Goal: Transaction & Acquisition: Obtain resource

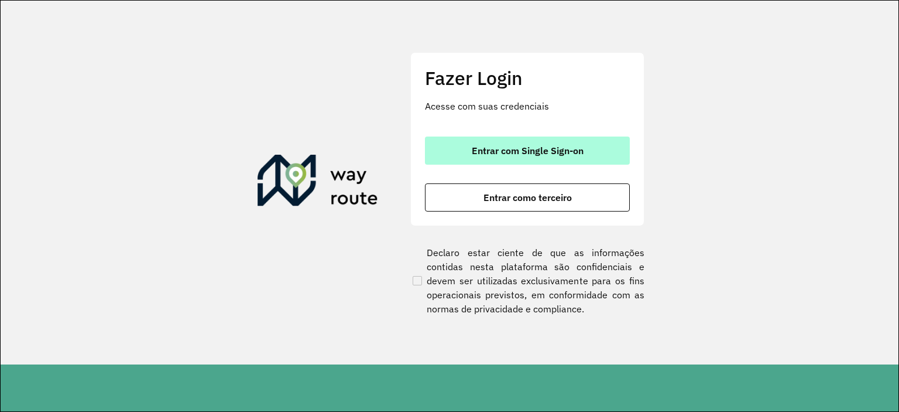
click at [459, 155] on button "Entrar com Single Sign-on" at bounding box center [527, 150] width 205 height 28
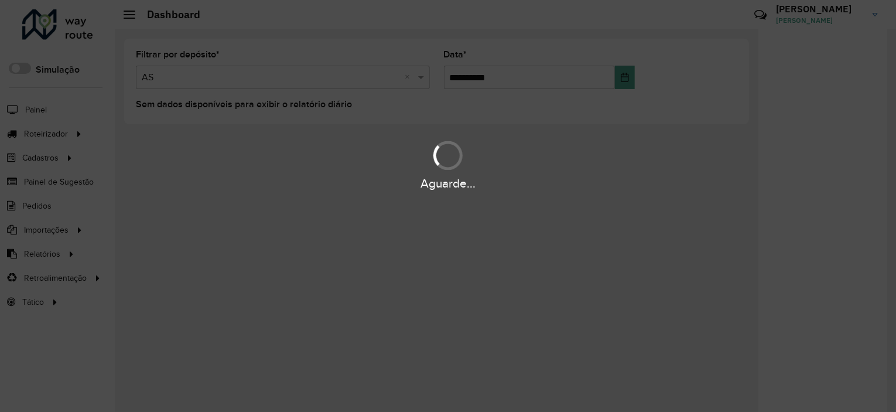
drag, startPoint x: 471, startPoint y: 241, endPoint x: 455, endPoint y: 225, distance: 21.5
click at [471, 240] on div "Aguarde..." at bounding box center [448, 206] width 896 height 412
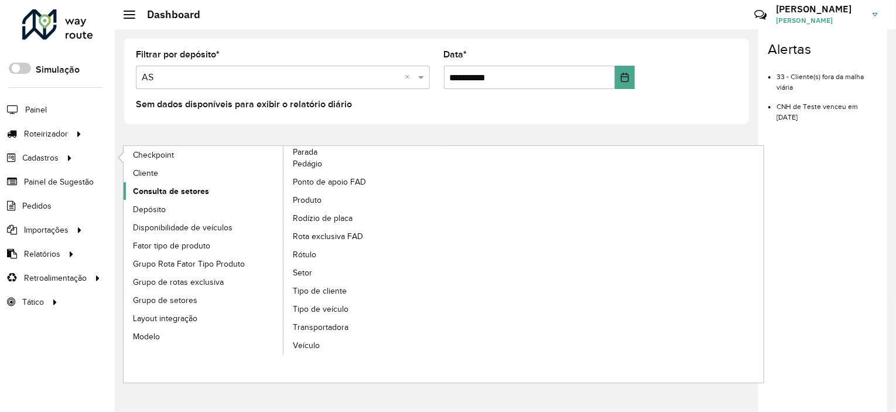
click at [163, 191] on span "Consulta de setores" at bounding box center [171, 191] width 76 height 12
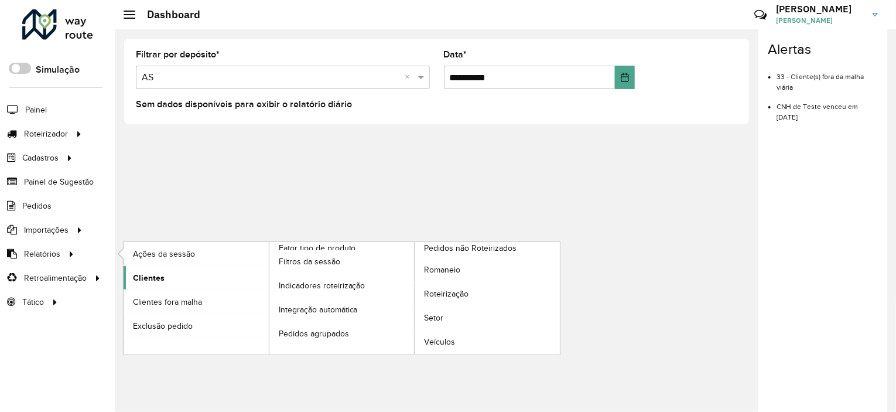
click at [164, 273] on link "Clientes" at bounding box center [196, 277] width 145 height 23
click at [437, 318] on span "Setor" at bounding box center [434, 317] width 20 height 12
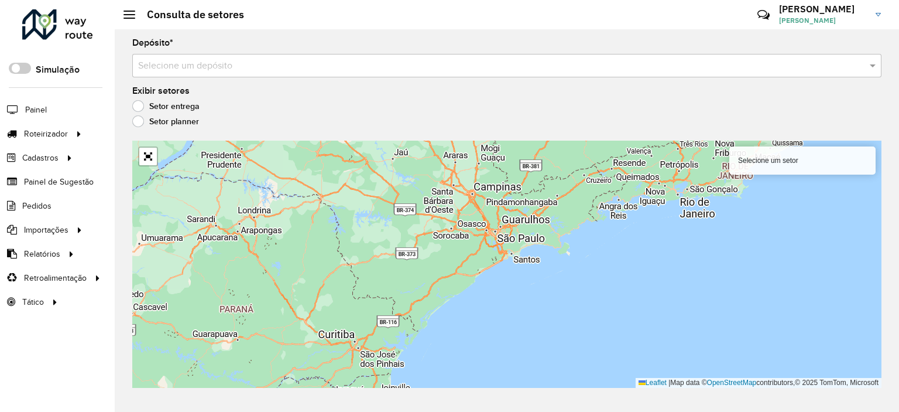
click at [306, 67] on input "text" at bounding box center [495, 66] width 714 height 14
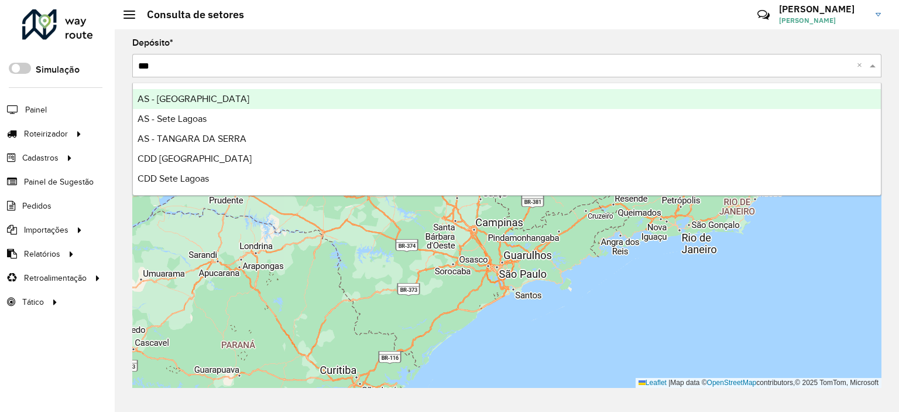
type input "****"
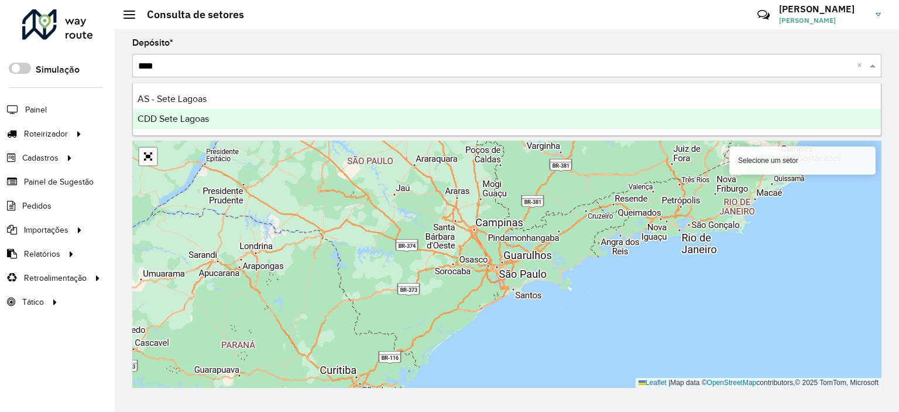
click at [292, 125] on div "CDD Sete Lagoas" at bounding box center [507, 119] width 748 height 20
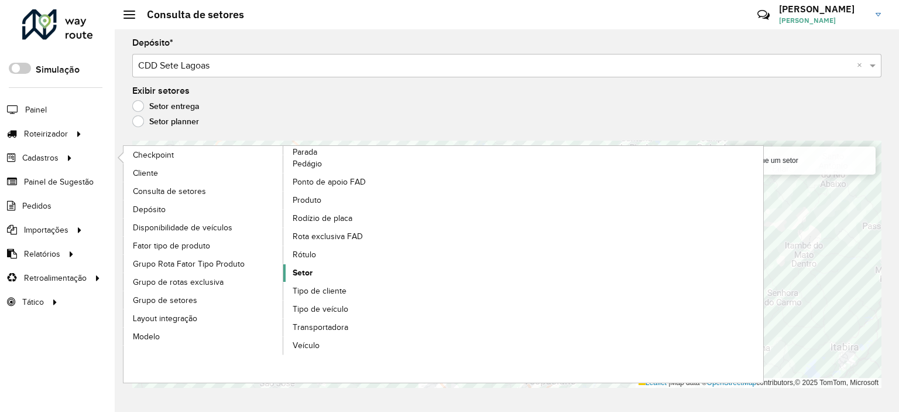
click at [316, 269] on link "Setor" at bounding box center [363, 273] width 160 height 18
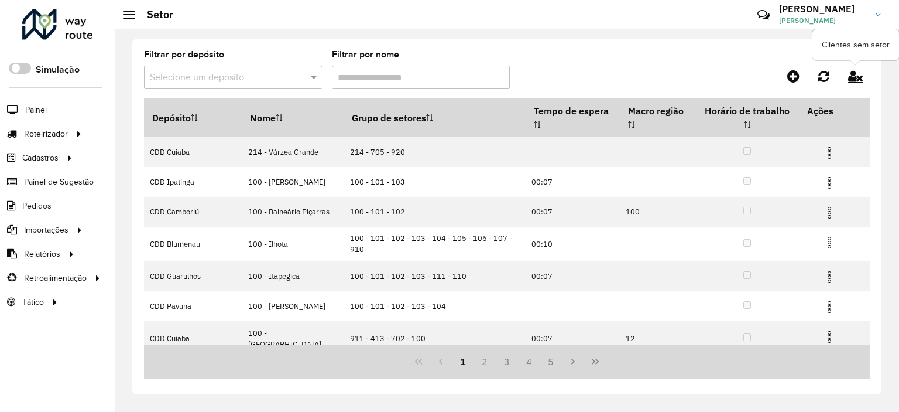
click at [858, 73] on icon at bounding box center [855, 76] width 15 height 13
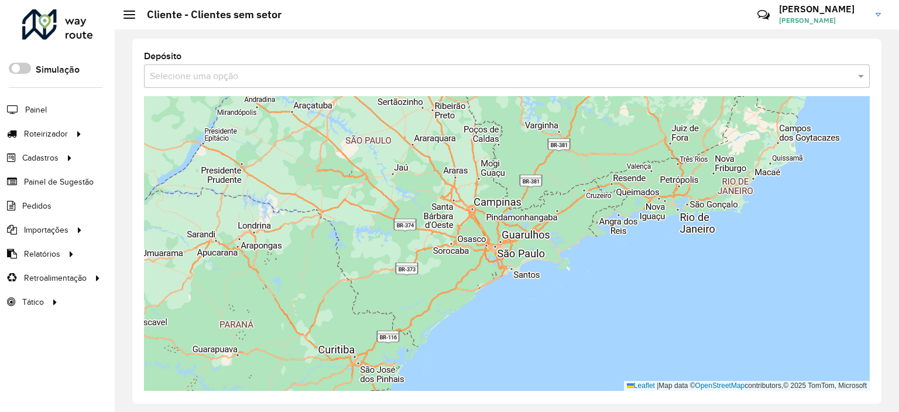
click at [331, 80] on input "text" at bounding box center [495, 77] width 691 height 14
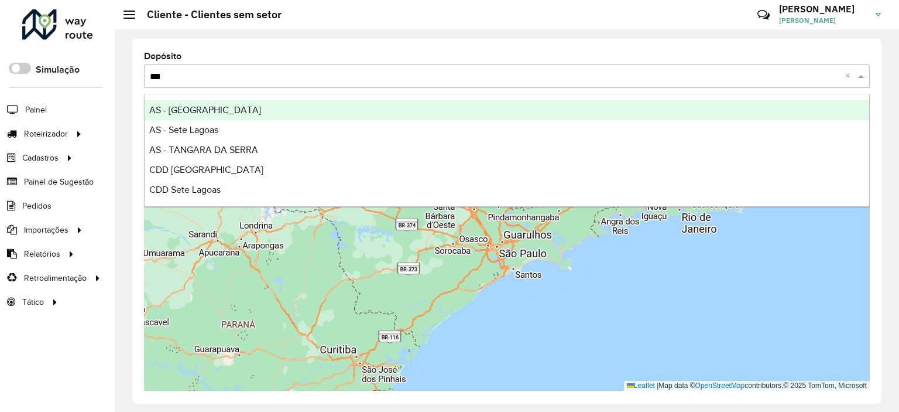
type input "****"
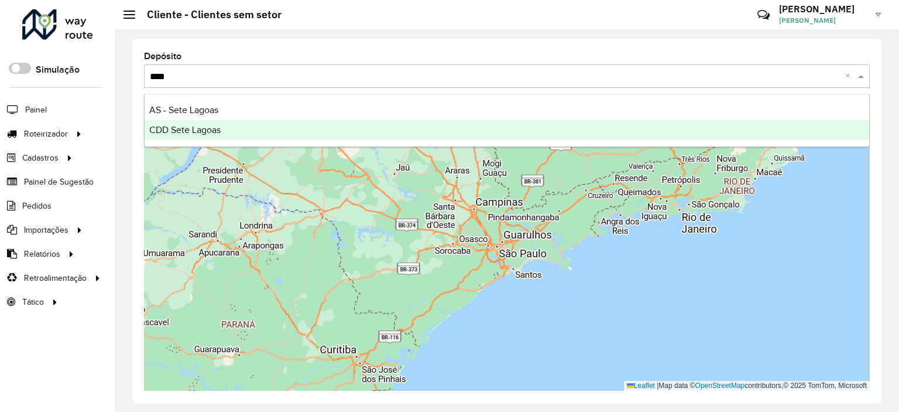
click at [318, 126] on div "CDD Sete Lagoas" at bounding box center [507, 130] width 725 height 20
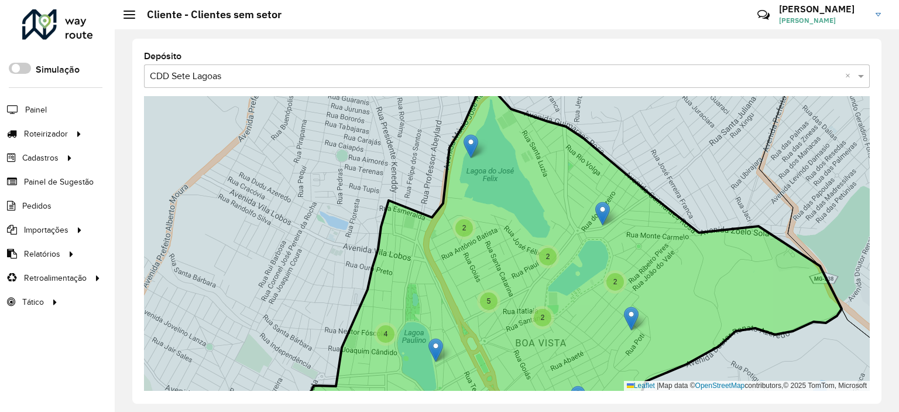
drag, startPoint x: 461, startPoint y: 142, endPoint x: 471, endPoint y: 146, distance: 10.2
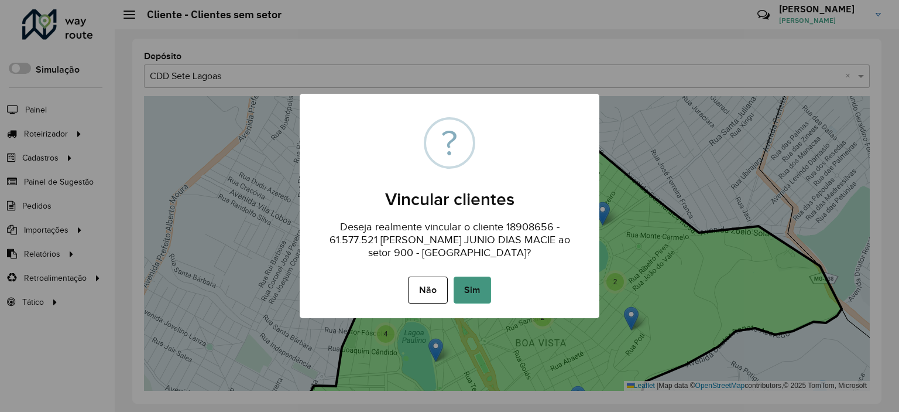
click at [482, 286] on button "Sim" at bounding box center [472, 289] width 37 height 27
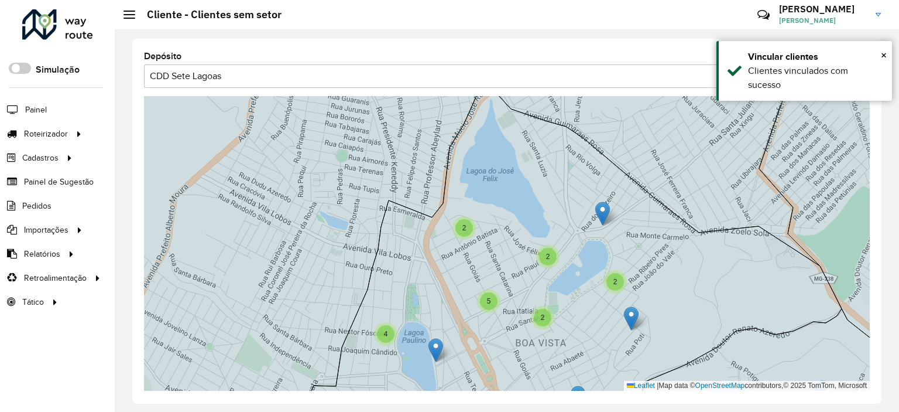
drag, startPoint x: 601, startPoint y: 217, endPoint x: 616, endPoint y: 229, distance: 20.0
drag, startPoint x: 587, startPoint y: 207, endPoint x: 548, endPoint y: 183, distance: 45.5
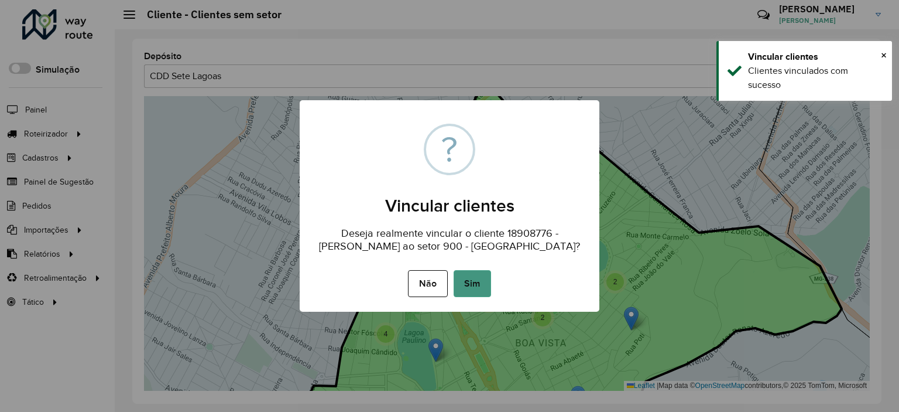
click at [475, 290] on button "Sim" at bounding box center [472, 283] width 37 height 27
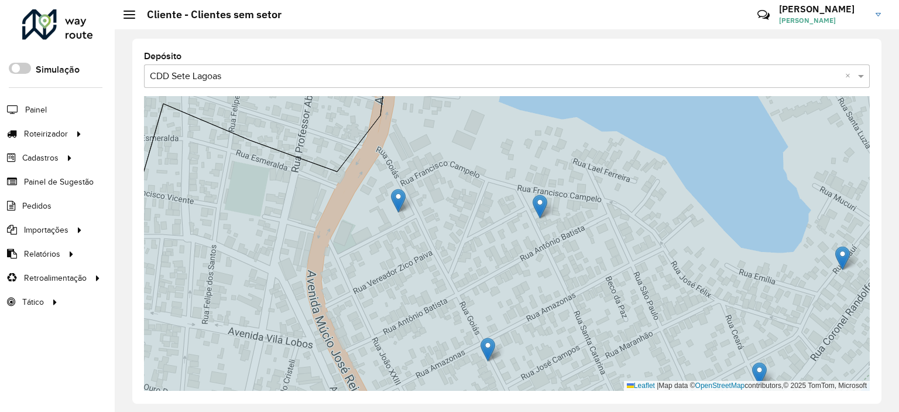
drag, startPoint x: 396, startPoint y: 194, endPoint x: 424, endPoint y: 213, distance: 33.3
drag, startPoint x: 388, startPoint y: 190, endPoint x: 398, endPoint y: 298, distance: 108.8
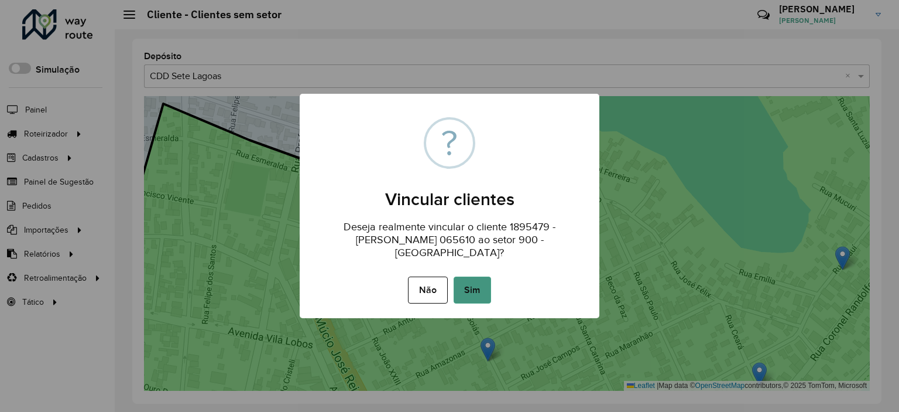
click at [480, 284] on button "Sim" at bounding box center [472, 289] width 37 height 27
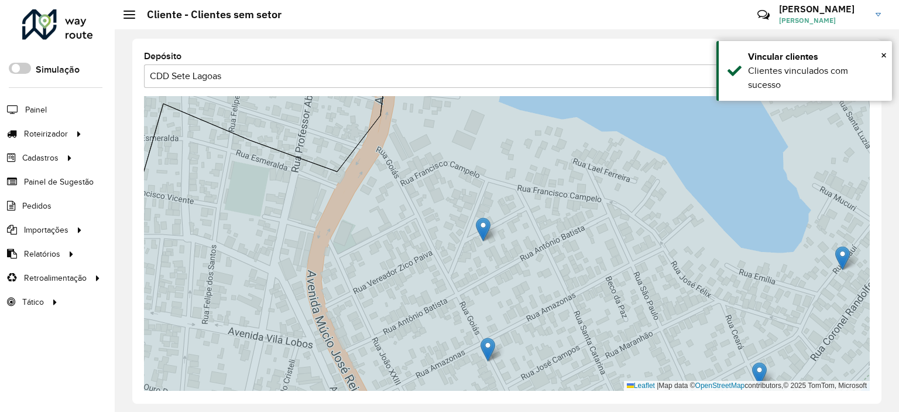
drag, startPoint x: 509, startPoint y: 220, endPoint x: 485, endPoint y: 222, distance: 23.5
drag, startPoint x: 537, startPoint y: 200, endPoint x: 556, endPoint y: 253, distance: 55.9
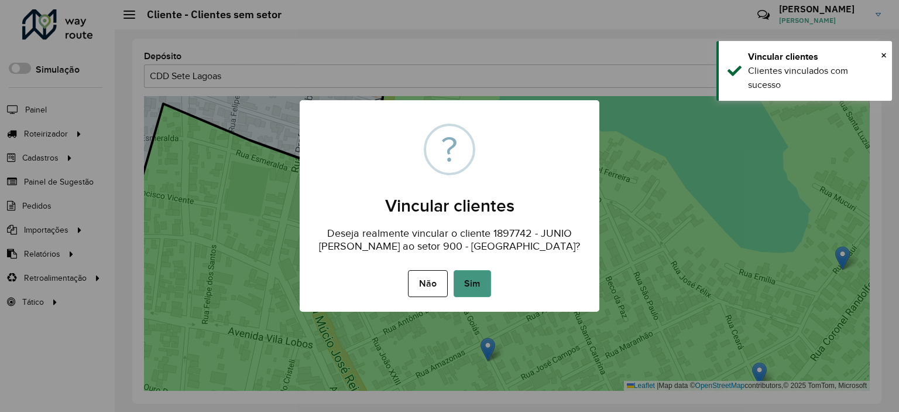
click at [461, 278] on button "Sim" at bounding box center [472, 283] width 37 height 27
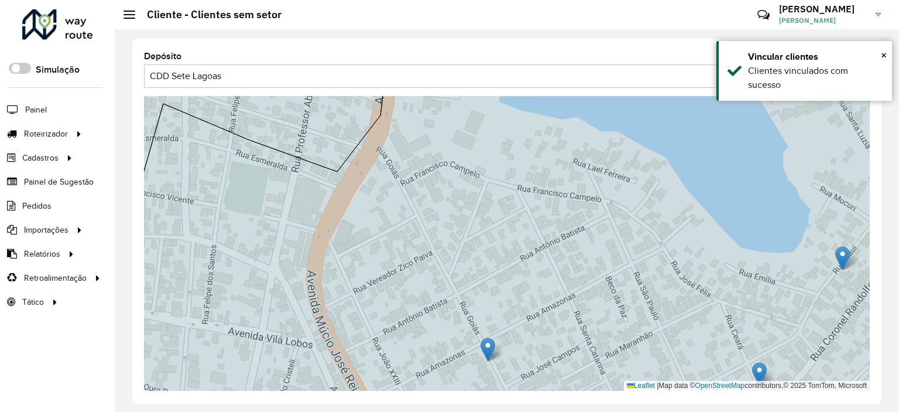
drag, startPoint x: 487, startPoint y: 351, endPoint x: 456, endPoint y: 235, distance: 119.4
drag, startPoint x: 487, startPoint y: 351, endPoint x: 438, endPoint y: 259, distance: 103.4
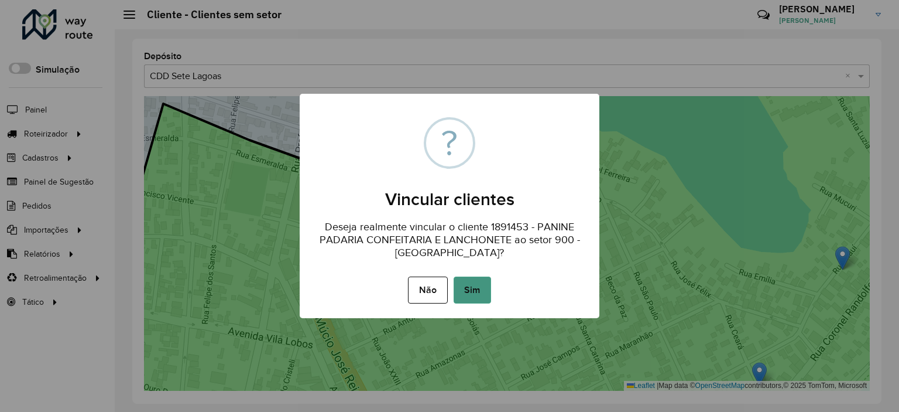
click at [467, 290] on button "Sim" at bounding box center [472, 289] width 37 height 27
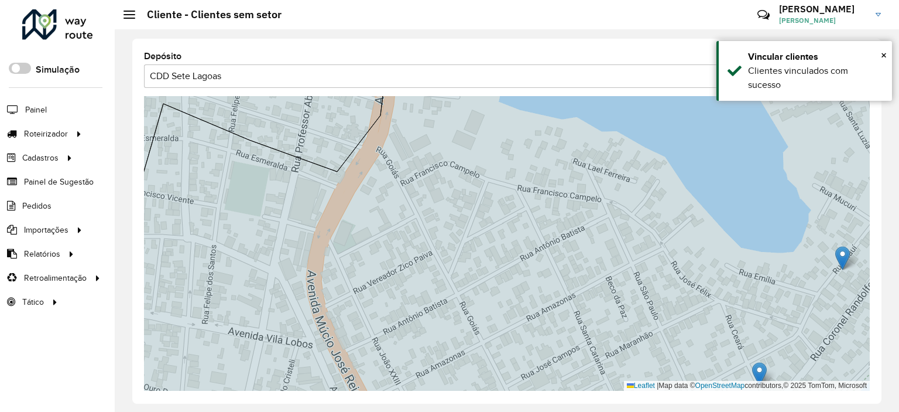
click at [760, 362] on img at bounding box center [759, 374] width 15 height 24
click at [759, 362] on img at bounding box center [759, 374] width 15 height 24
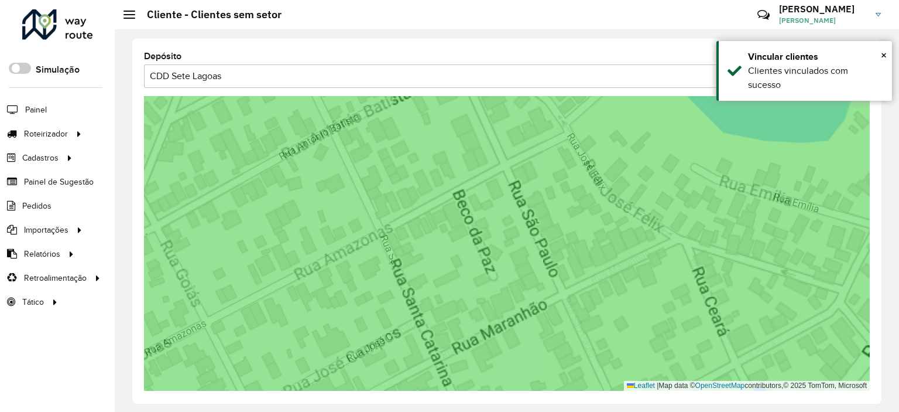
drag, startPoint x: 759, startPoint y: 367, endPoint x: 734, endPoint y: 337, distance: 39.1
click at [734, 337] on icon at bounding box center [507, 243] width 876 height 358
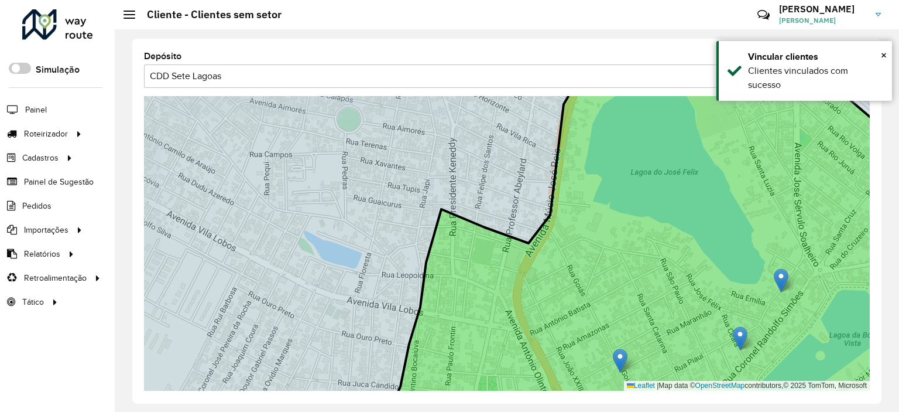
click at [792, 271] on icon at bounding box center [664, 243] width 561 height 358
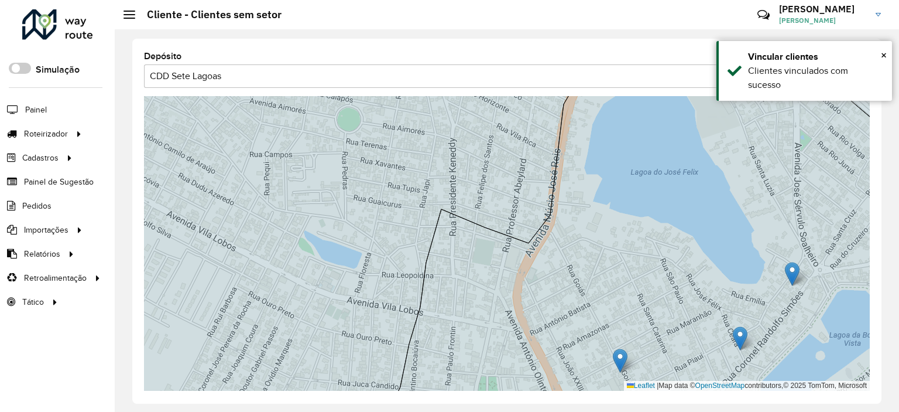
drag, startPoint x: 787, startPoint y: 276, endPoint x: 796, endPoint y: 252, distance: 25.6
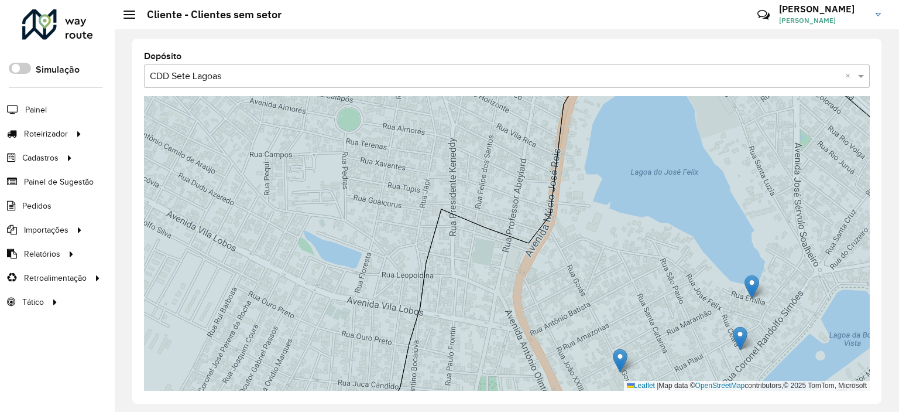
drag, startPoint x: 780, startPoint y: 287, endPoint x: 732, endPoint y: 293, distance: 47.9
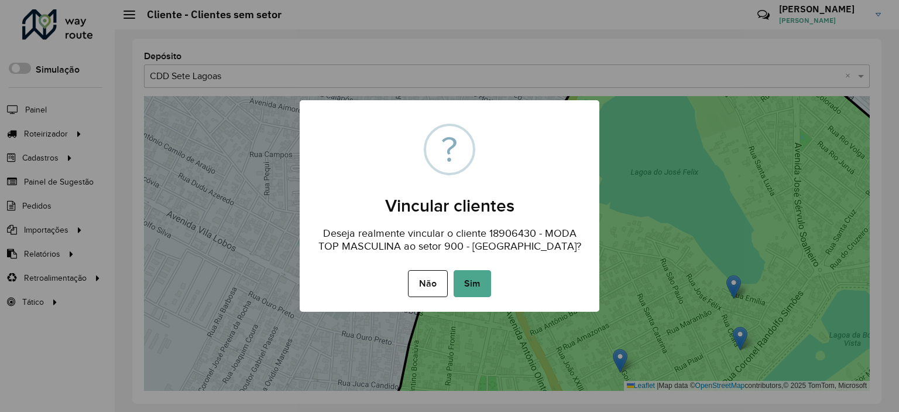
click at [471, 287] on button "Sim" at bounding box center [472, 283] width 37 height 27
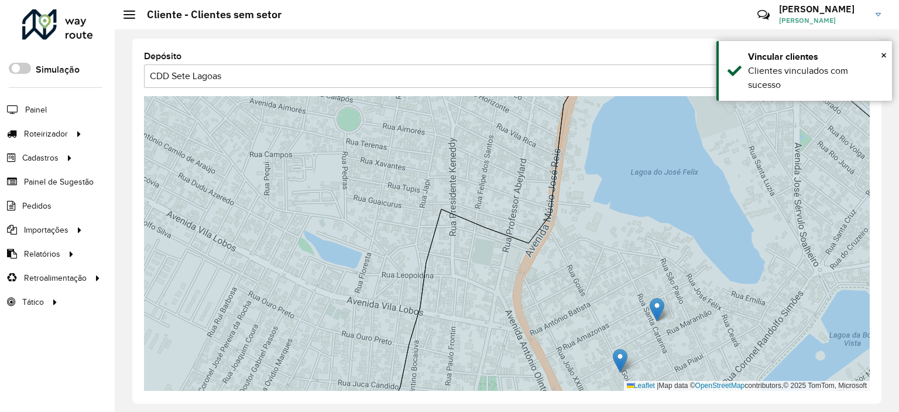
drag, startPoint x: 743, startPoint y: 334, endPoint x: 660, endPoint y: 306, distance: 87.9
drag, startPoint x: 744, startPoint y: 334, endPoint x: 687, endPoint y: 295, distance: 69.5
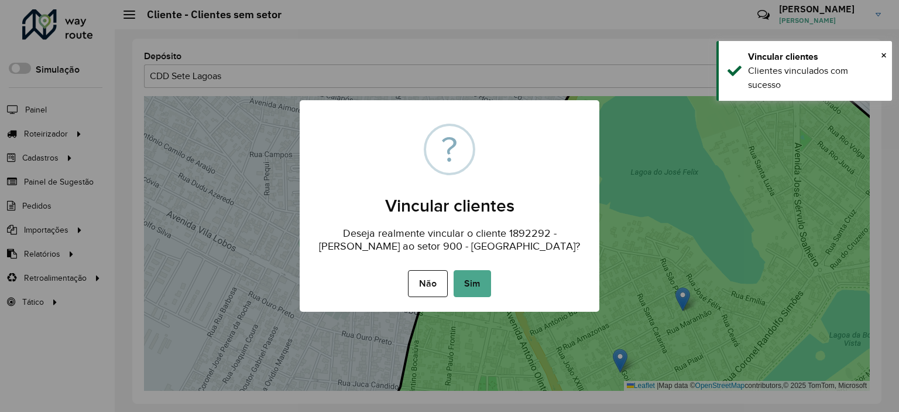
click at [496, 280] on div "Não No Sim" at bounding box center [450, 283] width 300 height 33
click at [479, 270] on button "Sim" at bounding box center [472, 283] width 37 height 27
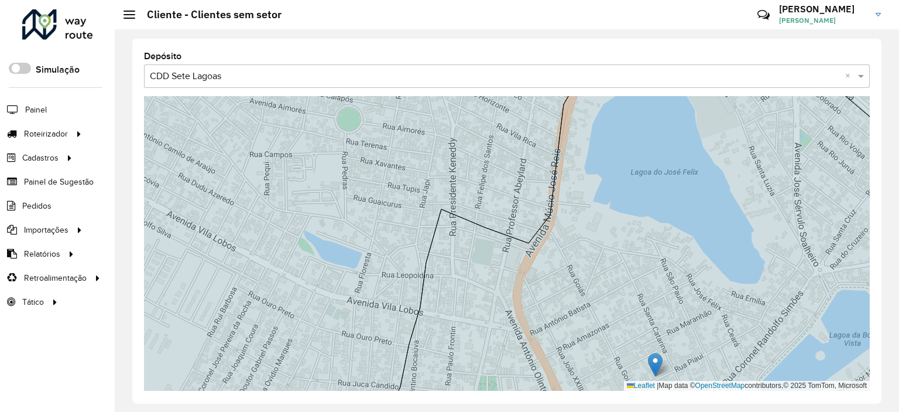
drag, startPoint x: 616, startPoint y: 356, endPoint x: 690, endPoint y: 328, distance: 78.7
drag, startPoint x: 619, startPoint y: 350, endPoint x: 615, endPoint y: 280, distance: 69.2
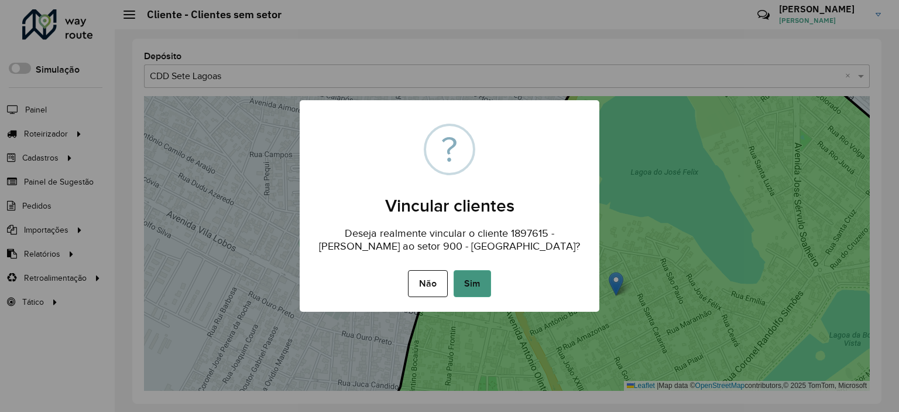
click at [481, 275] on button "Sim" at bounding box center [472, 283] width 37 height 27
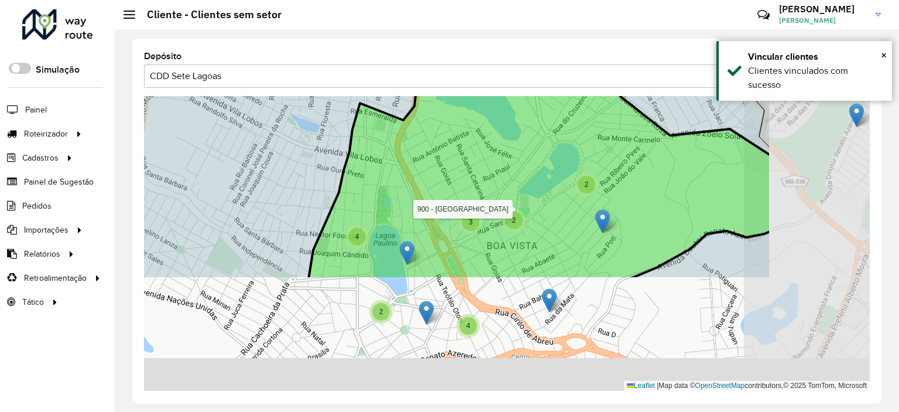
drag, startPoint x: 656, startPoint y: 270, endPoint x: 496, endPoint y: 131, distance: 212.0
click at [496, 131] on icon at bounding box center [540, 130] width 463 height 297
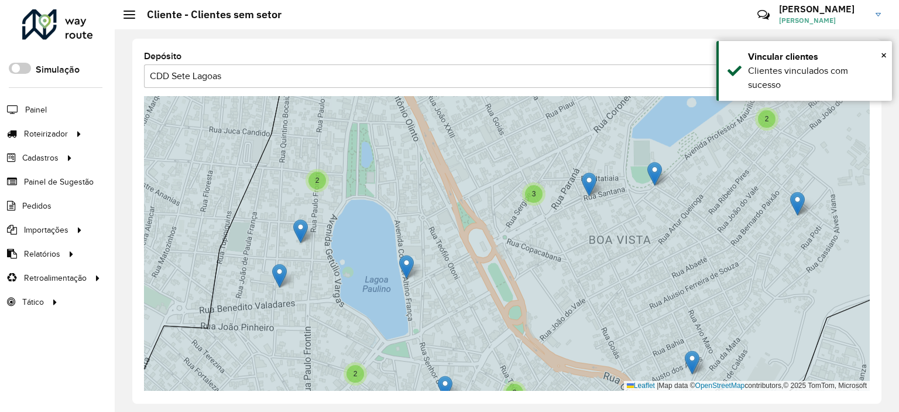
drag, startPoint x: 317, startPoint y: 231, endPoint x: 291, endPoint y: 220, distance: 28.1
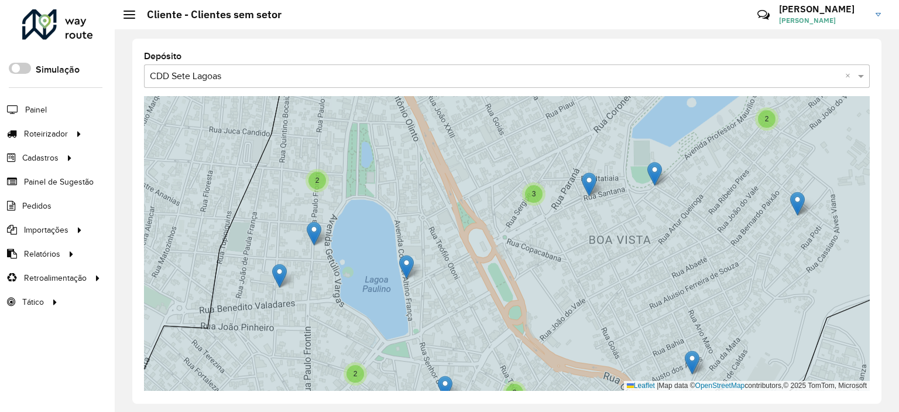
drag, startPoint x: 311, startPoint y: 229, endPoint x: 310, endPoint y: 287, distance: 58.0
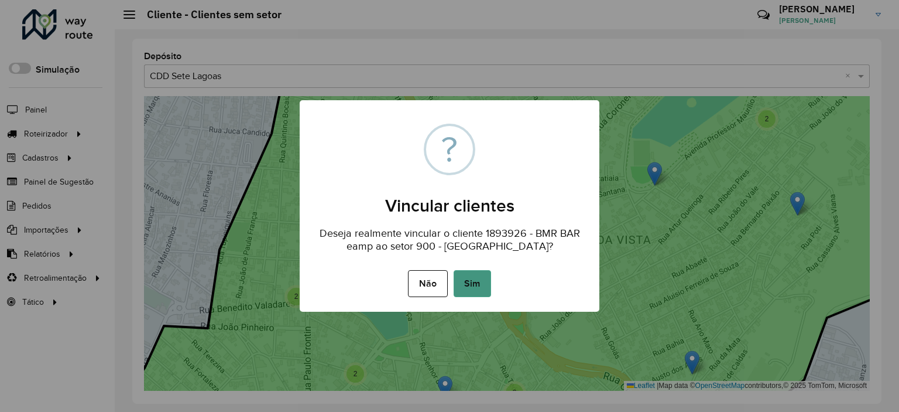
click at [468, 286] on button "Sim" at bounding box center [472, 283] width 37 height 27
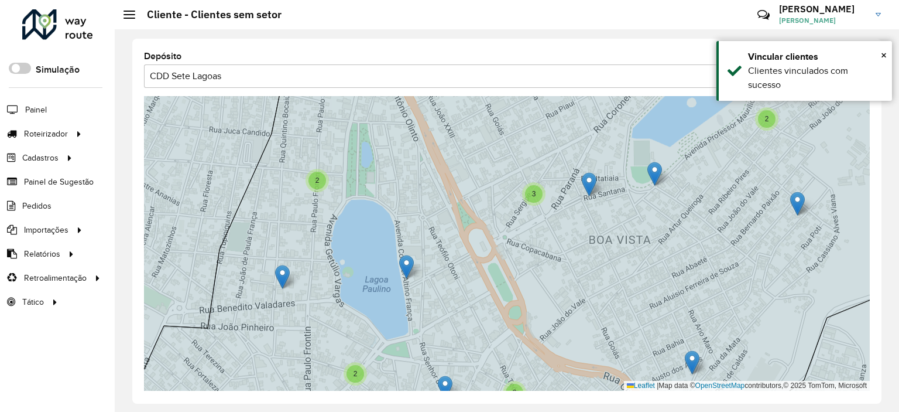
drag, startPoint x: 273, startPoint y: 270, endPoint x: 288, endPoint y: 276, distance: 16.0
drag, startPoint x: 283, startPoint y: 271, endPoint x: 316, endPoint y: 237, distance: 47.2
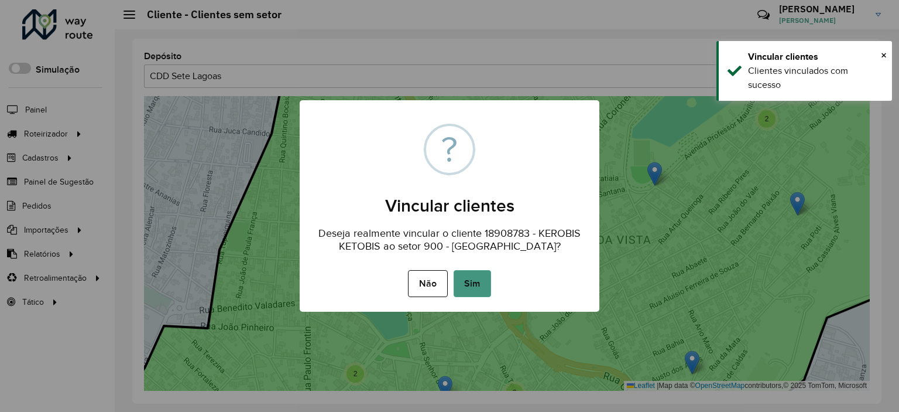
click at [471, 277] on button "Sim" at bounding box center [472, 283] width 37 height 27
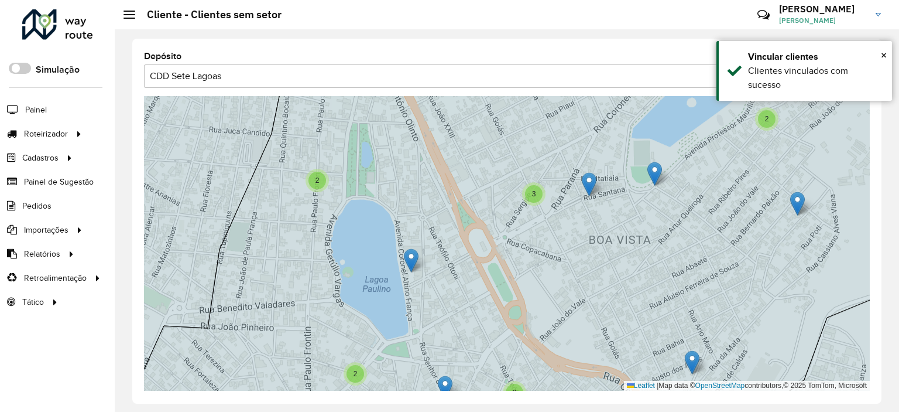
drag, startPoint x: 413, startPoint y: 258, endPoint x: 419, endPoint y: 214, distance: 44.3
drag, startPoint x: 410, startPoint y: 268, endPoint x: 443, endPoint y: 283, distance: 35.4
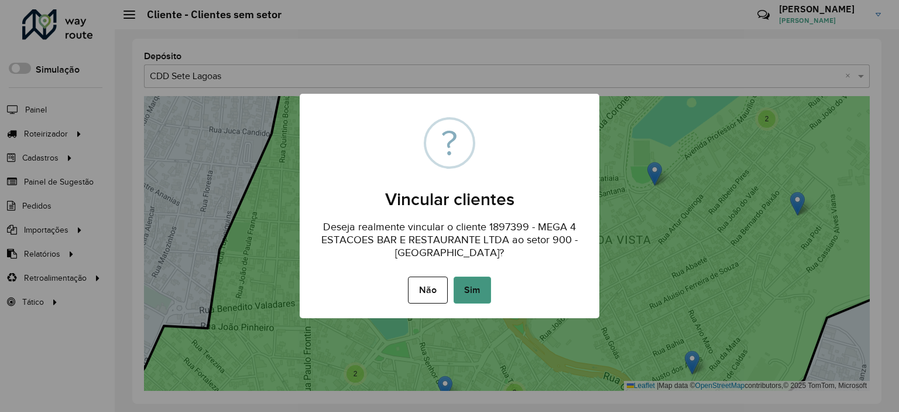
click at [461, 280] on button "Sim" at bounding box center [472, 289] width 37 height 27
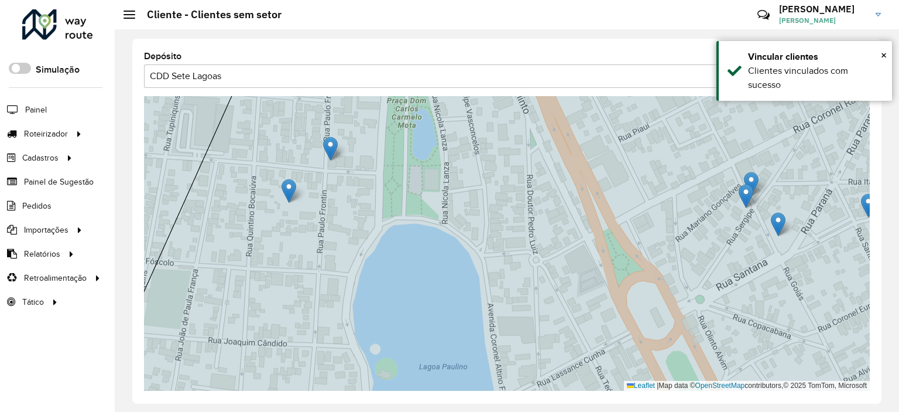
drag, startPoint x: 316, startPoint y: 196, endPoint x: 277, endPoint y: 183, distance: 40.4
drag, startPoint x: 321, startPoint y: 191, endPoint x: 257, endPoint y: 266, distance: 98.8
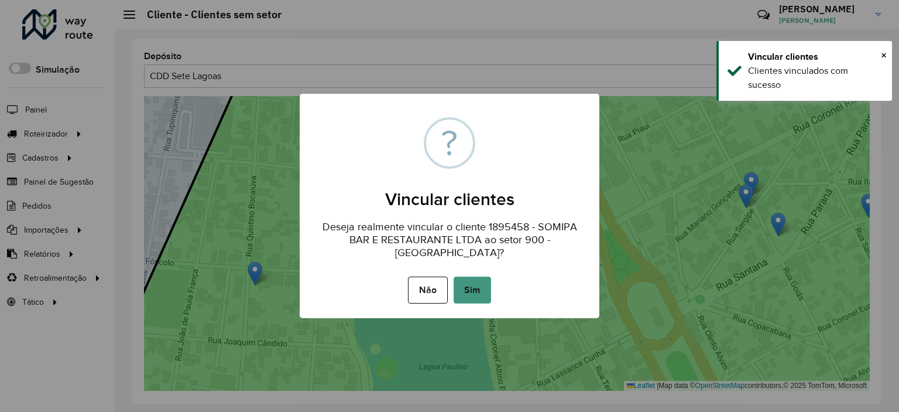
click at [475, 290] on button "Sim" at bounding box center [472, 289] width 37 height 27
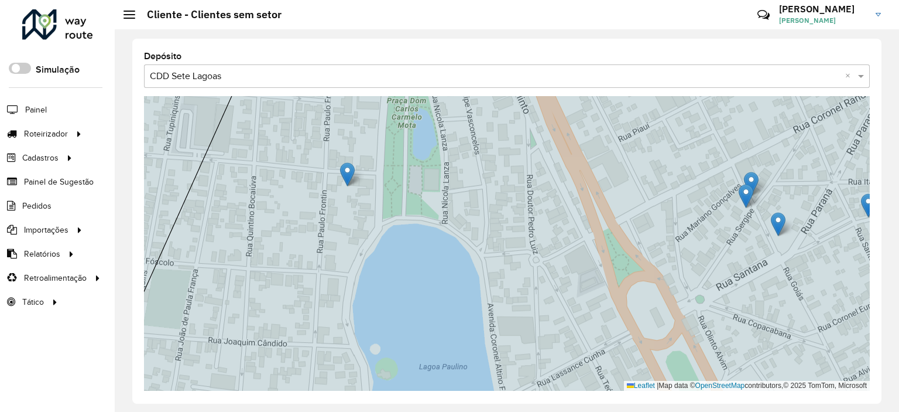
drag, startPoint x: 330, startPoint y: 152, endPoint x: 368, endPoint y: 193, distance: 55.5
drag, startPoint x: 328, startPoint y: 149, endPoint x: 405, endPoint y: 183, distance: 83.6
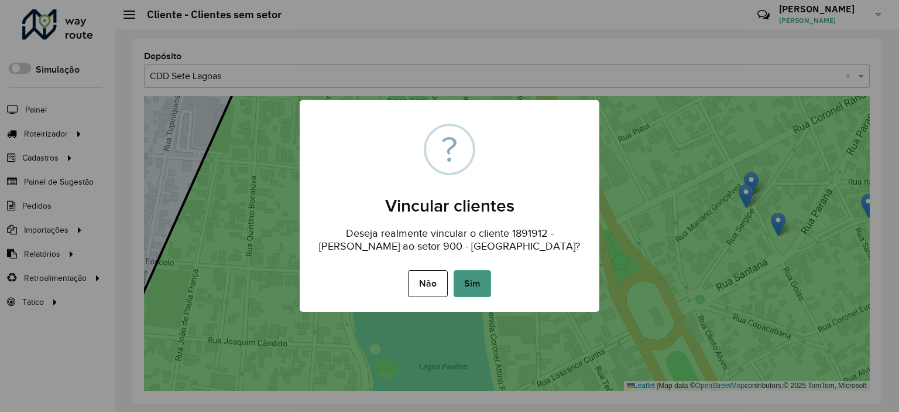
click at [482, 297] on button "Sim" at bounding box center [472, 283] width 37 height 27
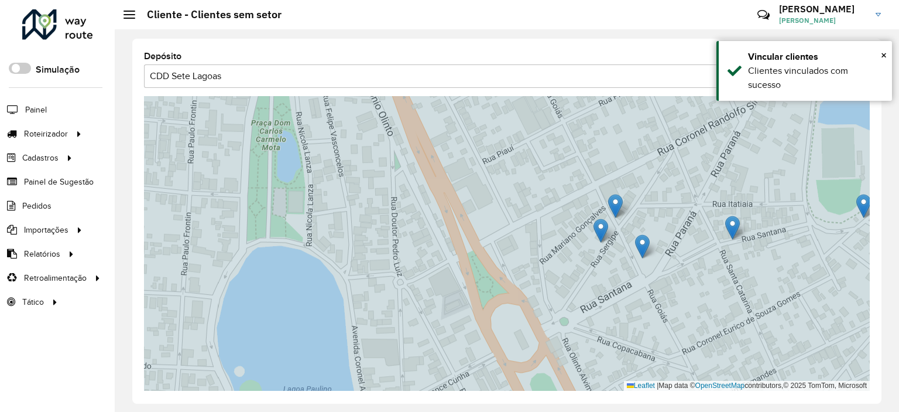
drag, startPoint x: 615, startPoint y: 214, endPoint x: 560, endPoint y: 286, distance: 90.2
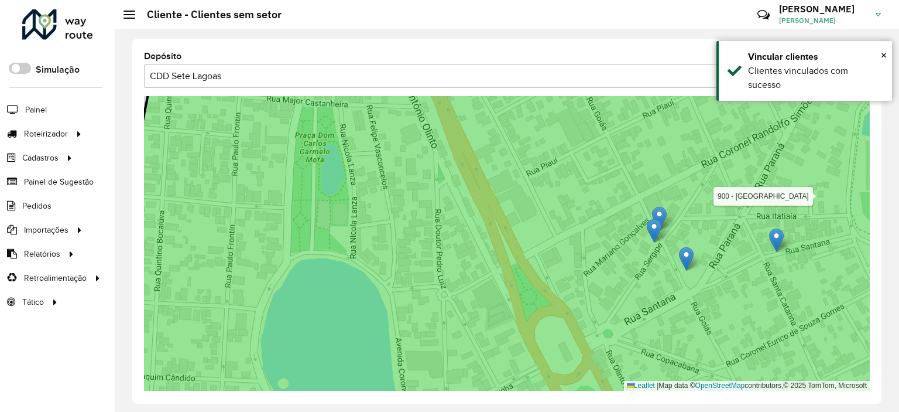
drag, startPoint x: 615, startPoint y: 193, endPoint x: 659, endPoint y: 205, distance: 45.6
click at [659, 205] on icon at bounding box center [551, 256] width 876 height 358
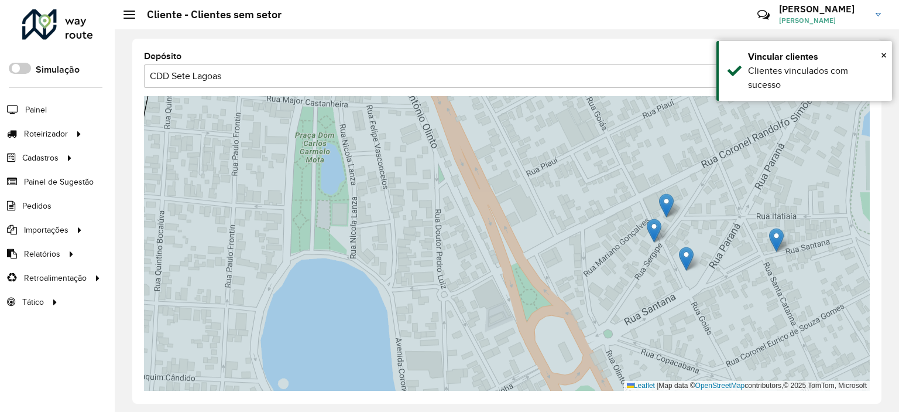
drag, startPoint x: 658, startPoint y: 217, endPoint x: 681, endPoint y: 150, distance: 70.2
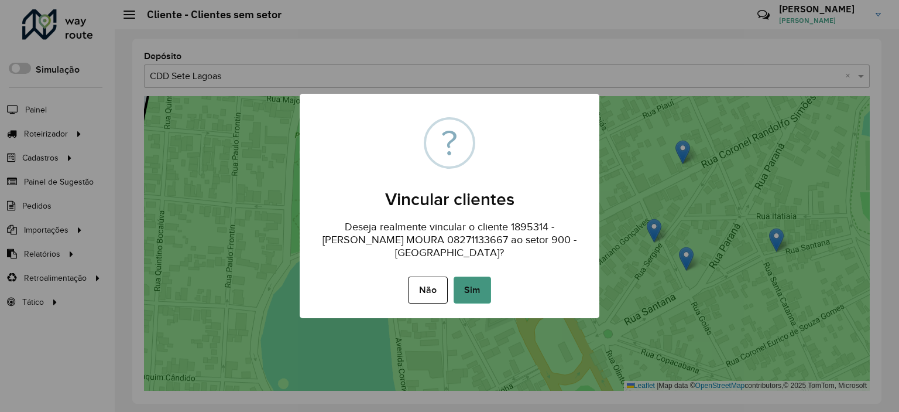
click at [474, 287] on button "Sim" at bounding box center [472, 289] width 37 height 27
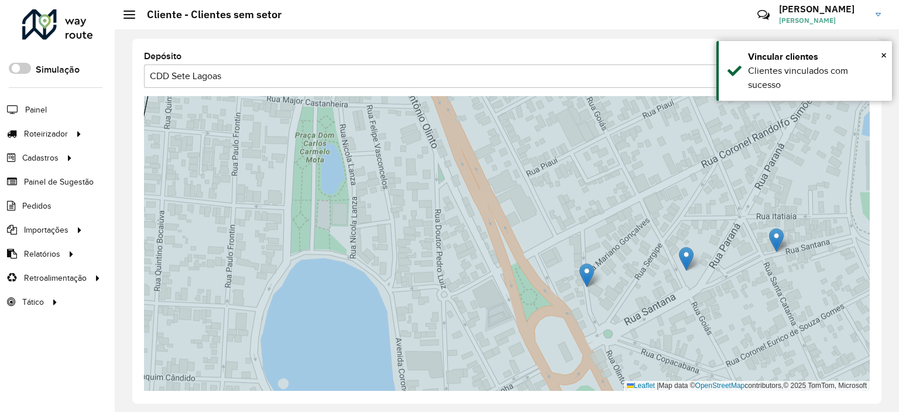
drag
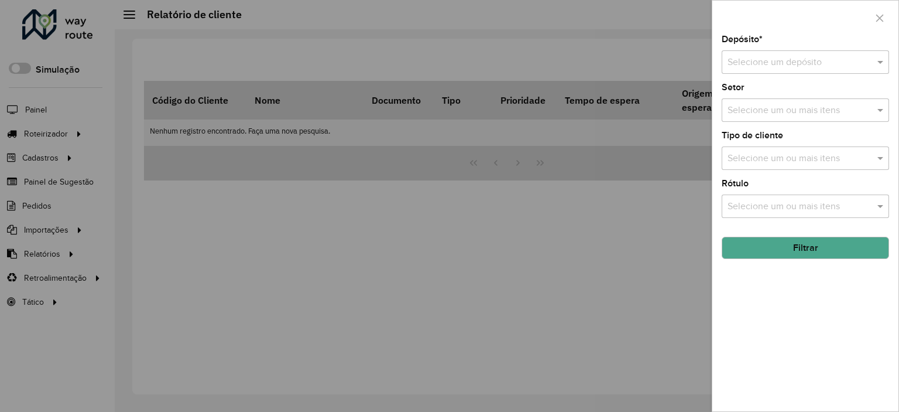
click at [769, 68] on input "text" at bounding box center [794, 63] width 132 height 14
type input "****"
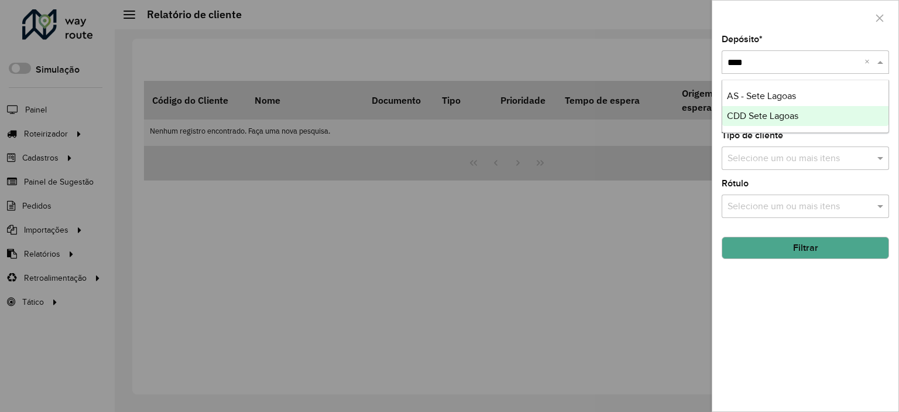
click at [760, 114] on span "CDD Sete Lagoas" at bounding box center [762, 116] width 71 height 10
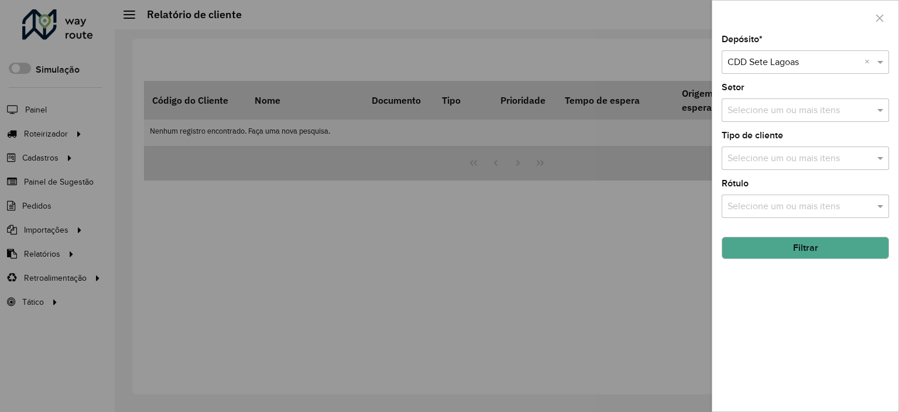
click at [781, 256] on button "Filtrar" at bounding box center [805, 248] width 167 height 22
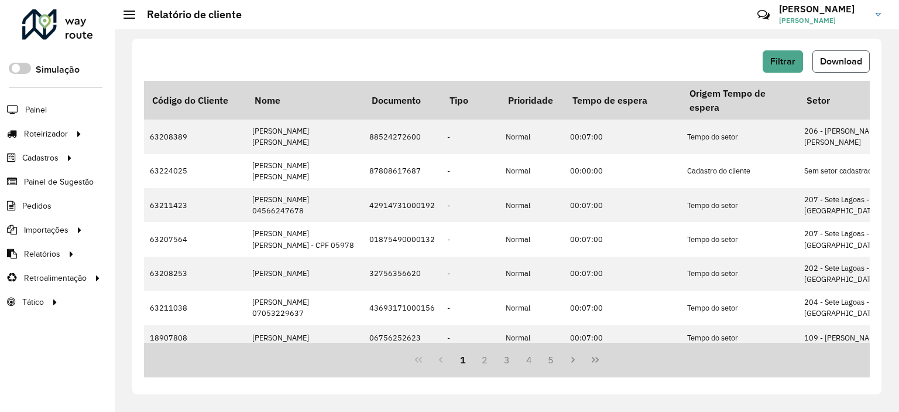
click at [839, 68] on button "Download" at bounding box center [841, 61] width 57 height 22
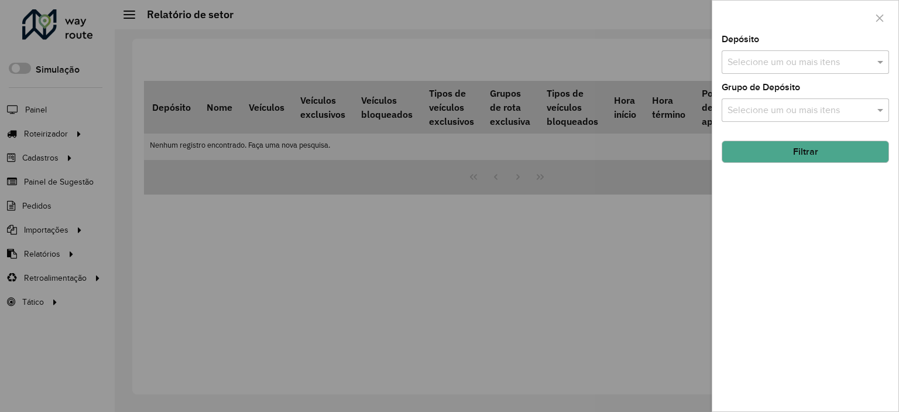
click at [773, 62] on input "text" at bounding box center [800, 63] width 150 height 14
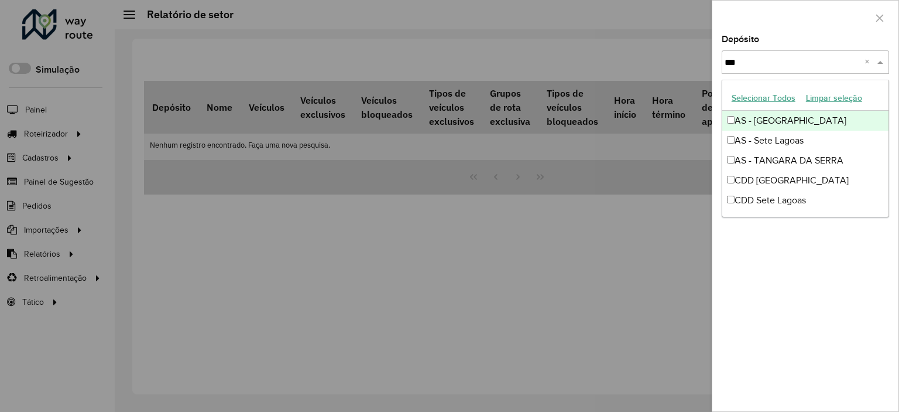
type input "****"
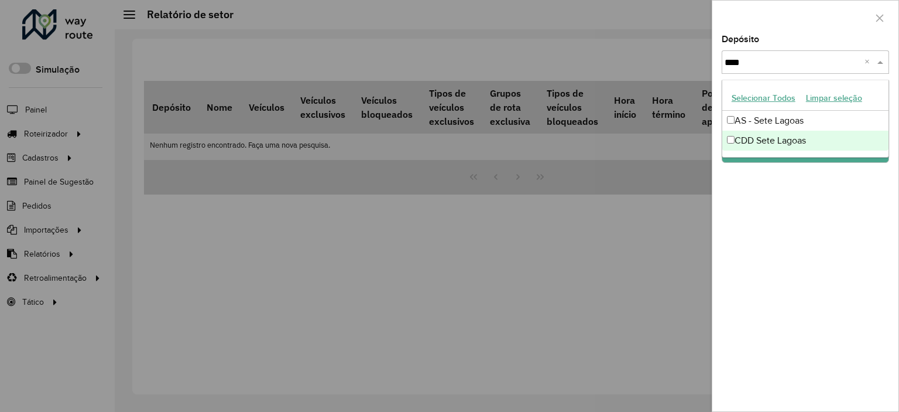
click at [766, 149] on div "CDD Sete Lagoas" at bounding box center [805, 141] width 166 height 20
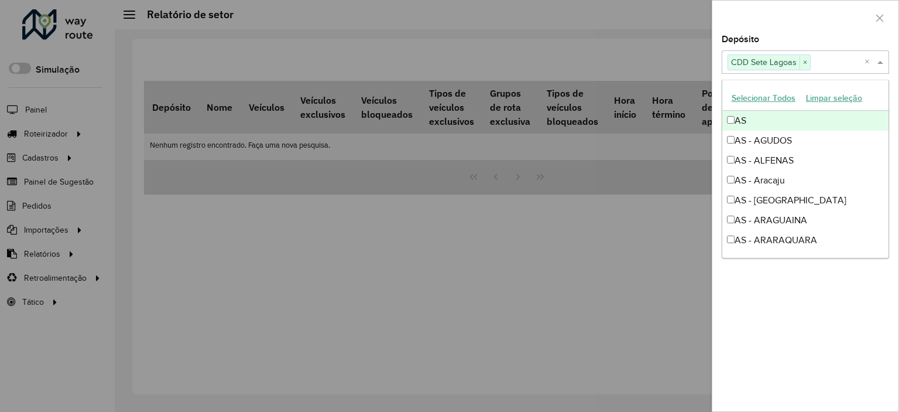
click at [789, 6] on div at bounding box center [805, 18] width 186 height 35
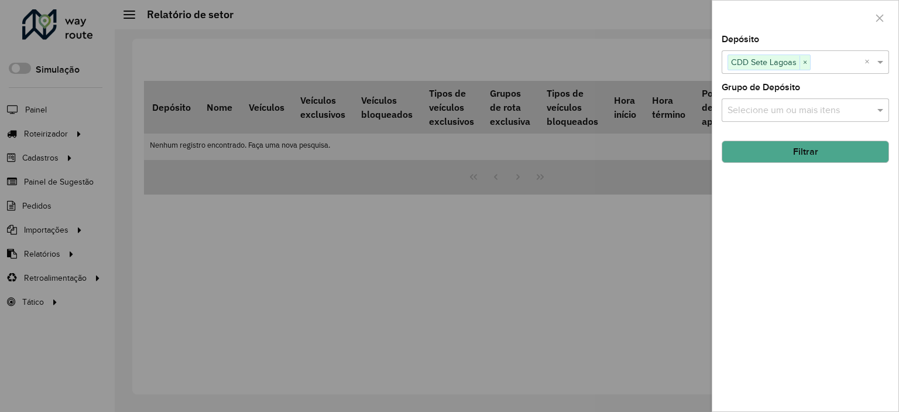
click at [802, 138] on hb-field-button "Filtrar" at bounding box center [805, 147] width 167 height 32
click at [808, 152] on button "Filtrar" at bounding box center [805, 152] width 167 height 22
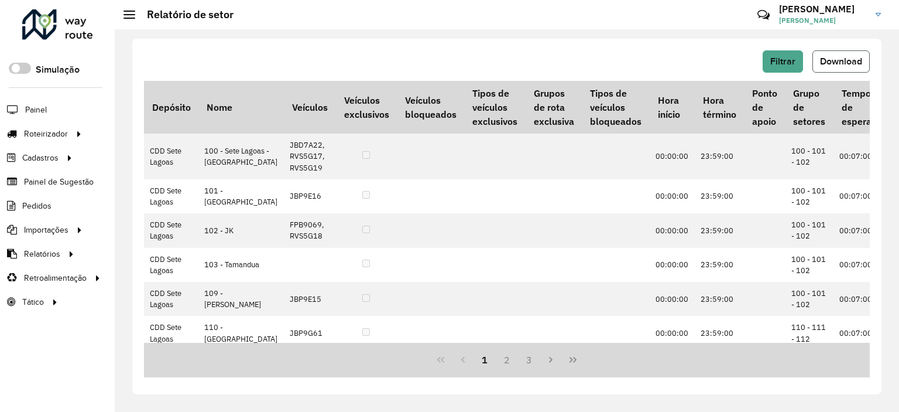
click at [852, 60] on span "Download" at bounding box center [841, 61] width 42 height 10
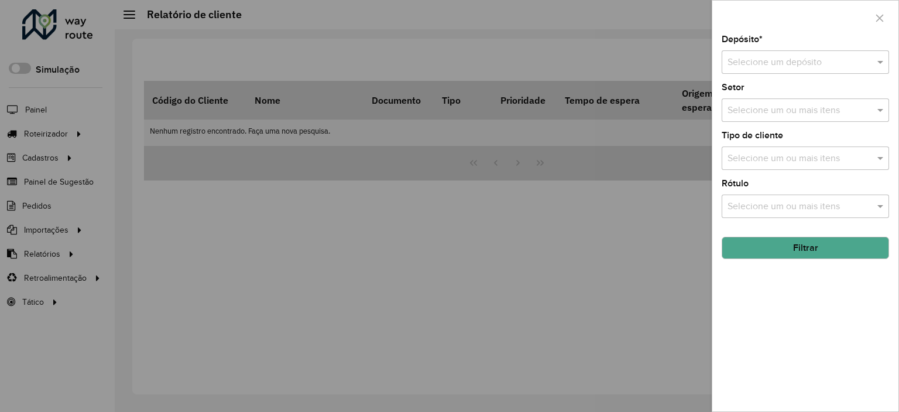
click at [801, 67] on input "text" at bounding box center [794, 63] width 132 height 14
type input "****"
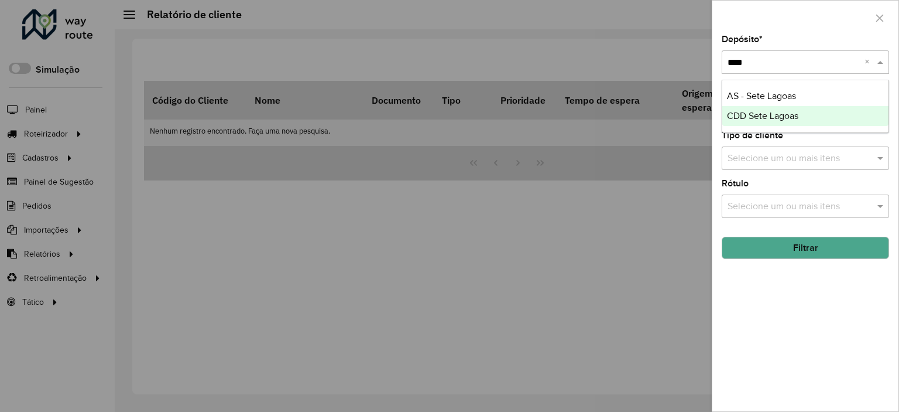
click at [779, 121] on span "CDD Sete Lagoas" at bounding box center [762, 116] width 71 height 10
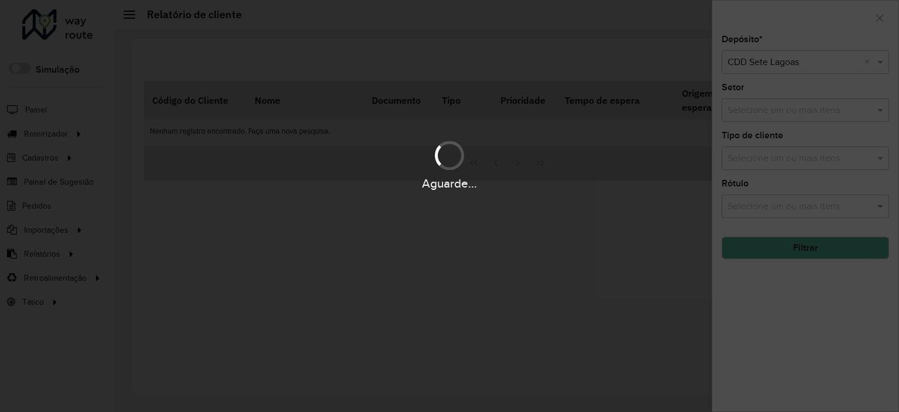
click at [768, 246] on div "Aguarde..." at bounding box center [449, 206] width 899 height 412
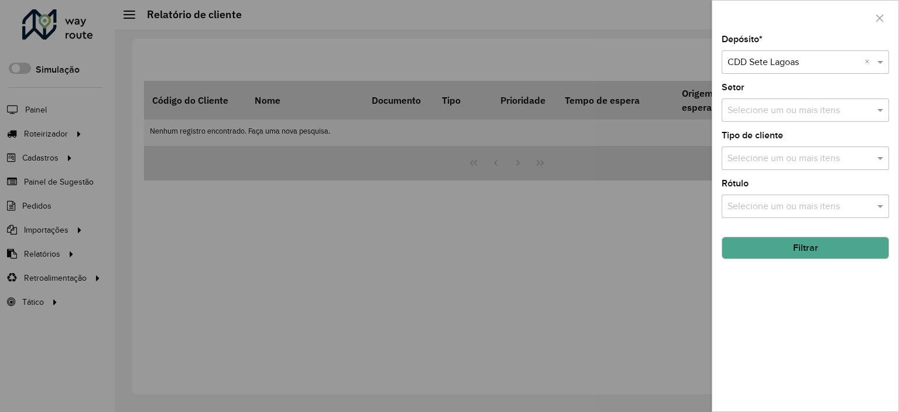
click at [770, 246] on button "Filtrar" at bounding box center [805, 248] width 167 height 22
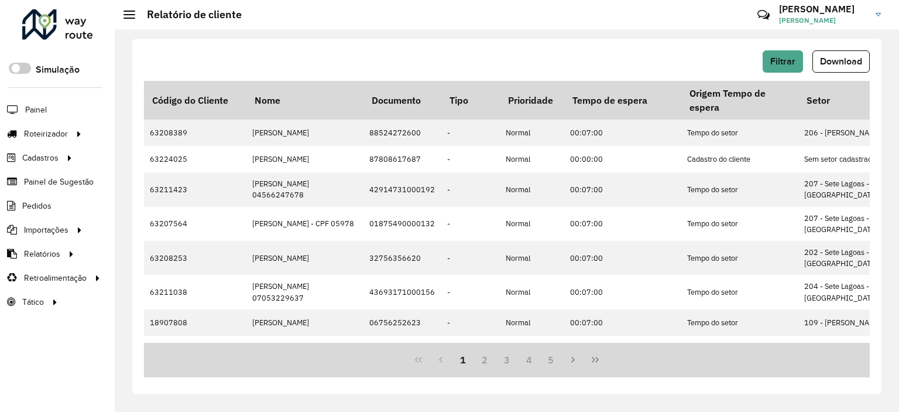
click at [839, 63] on span "Download" at bounding box center [841, 61] width 42 height 10
